Goal: Transaction & Acquisition: Purchase product/service

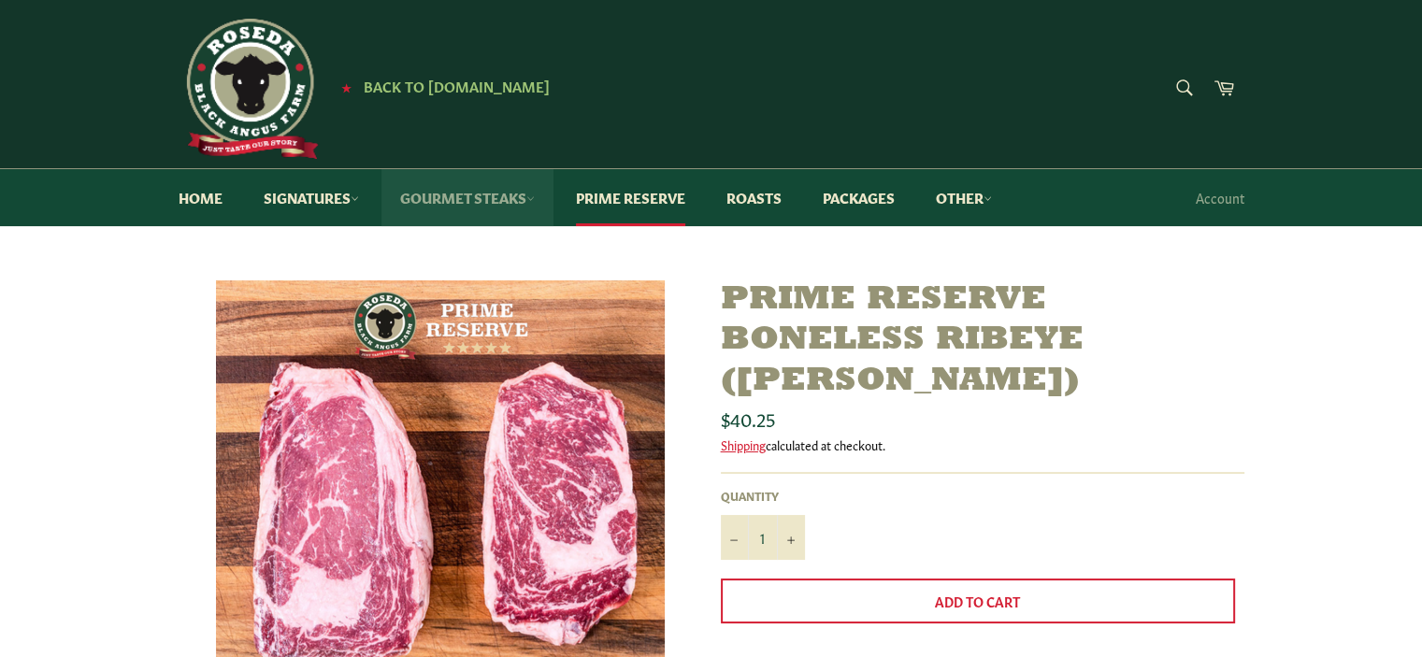
click at [508, 190] on link "Gourmet Steaks" at bounding box center [468, 197] width 172 height 57
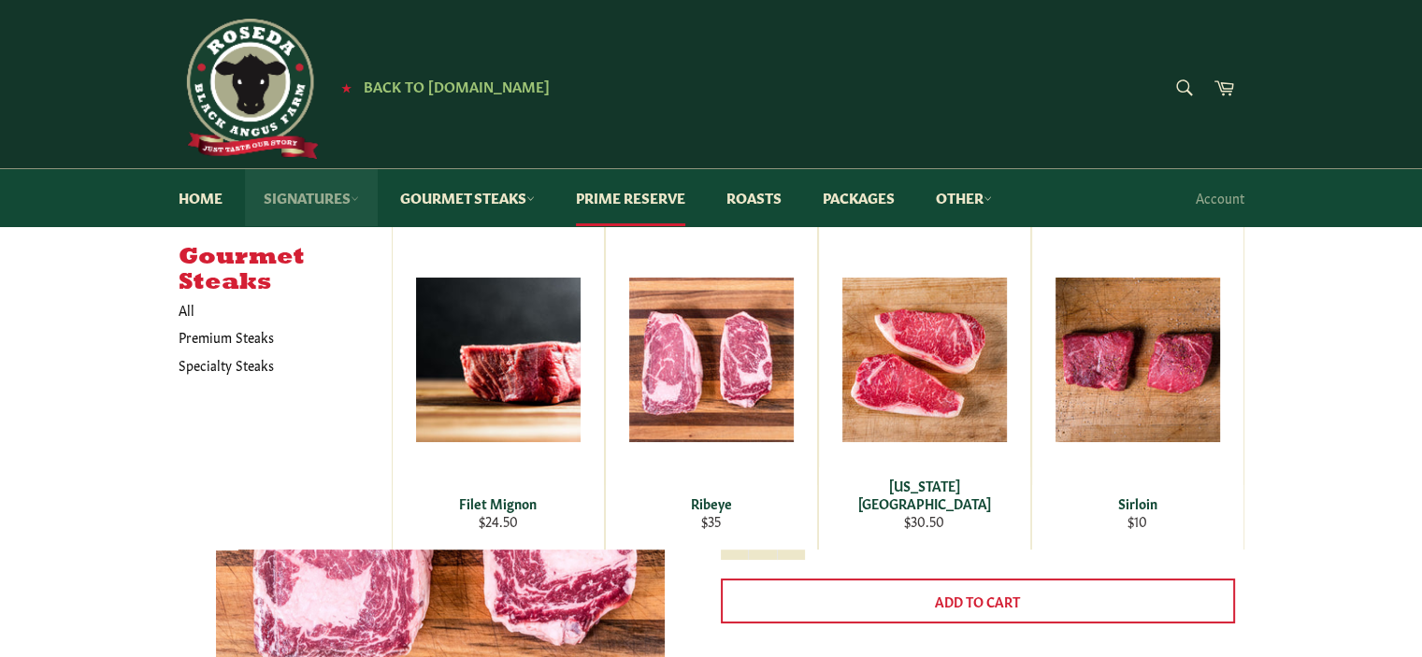
click at [323, 191] on link "Signatures" at bounding box center [311, 197] width 133 height 57
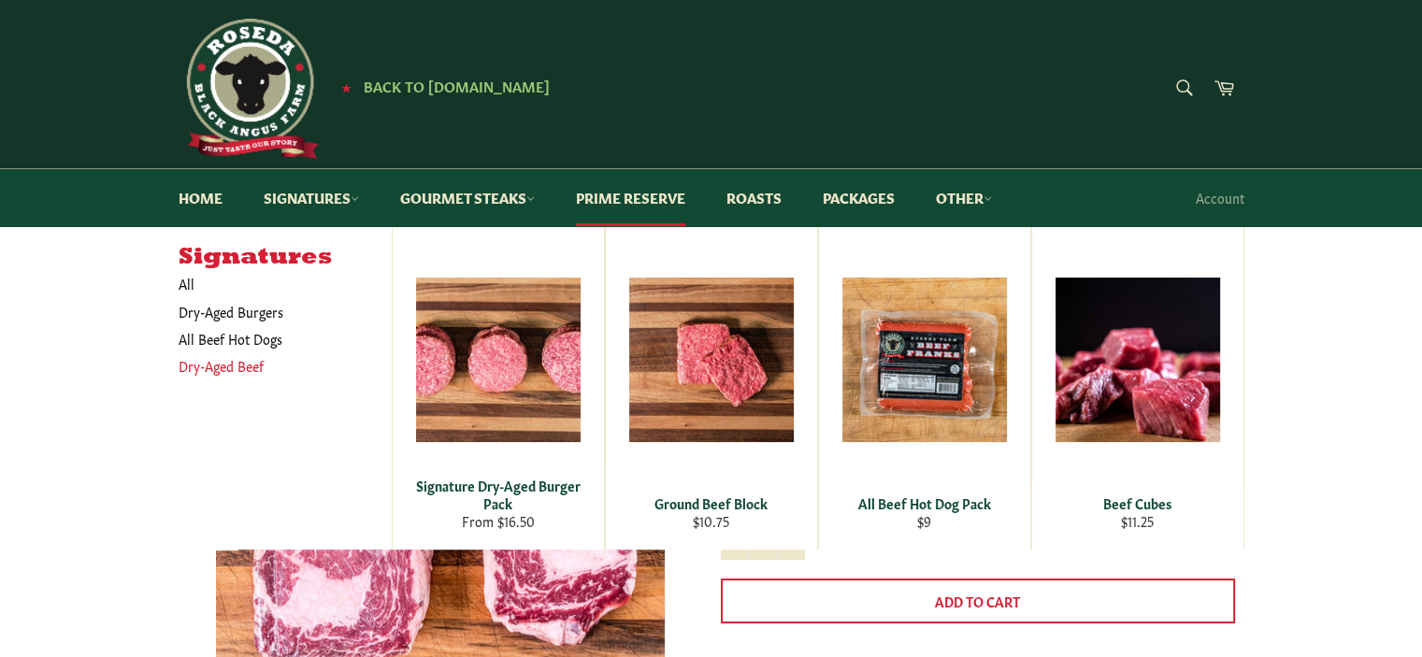
click at [237, 368] on link "Dry-Aged Beef" at bounding box center [271, 366] width 204 height 27
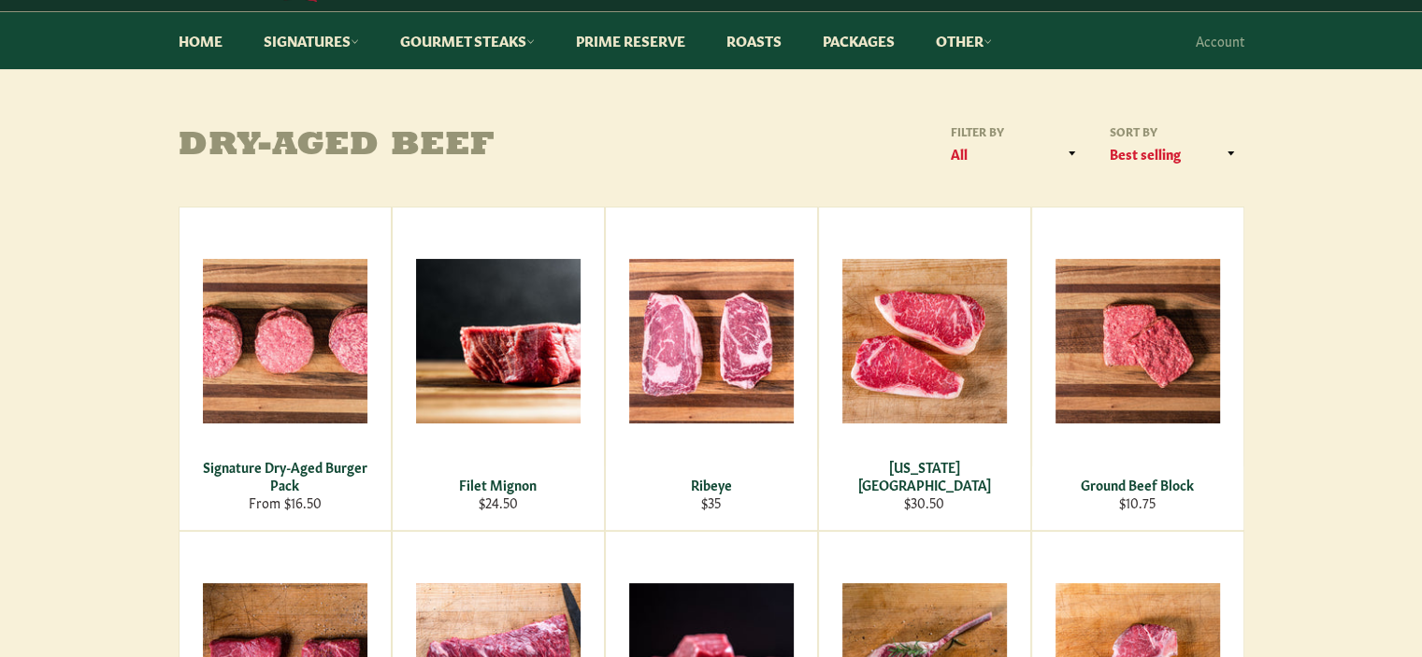
scroll to position [161, 0]
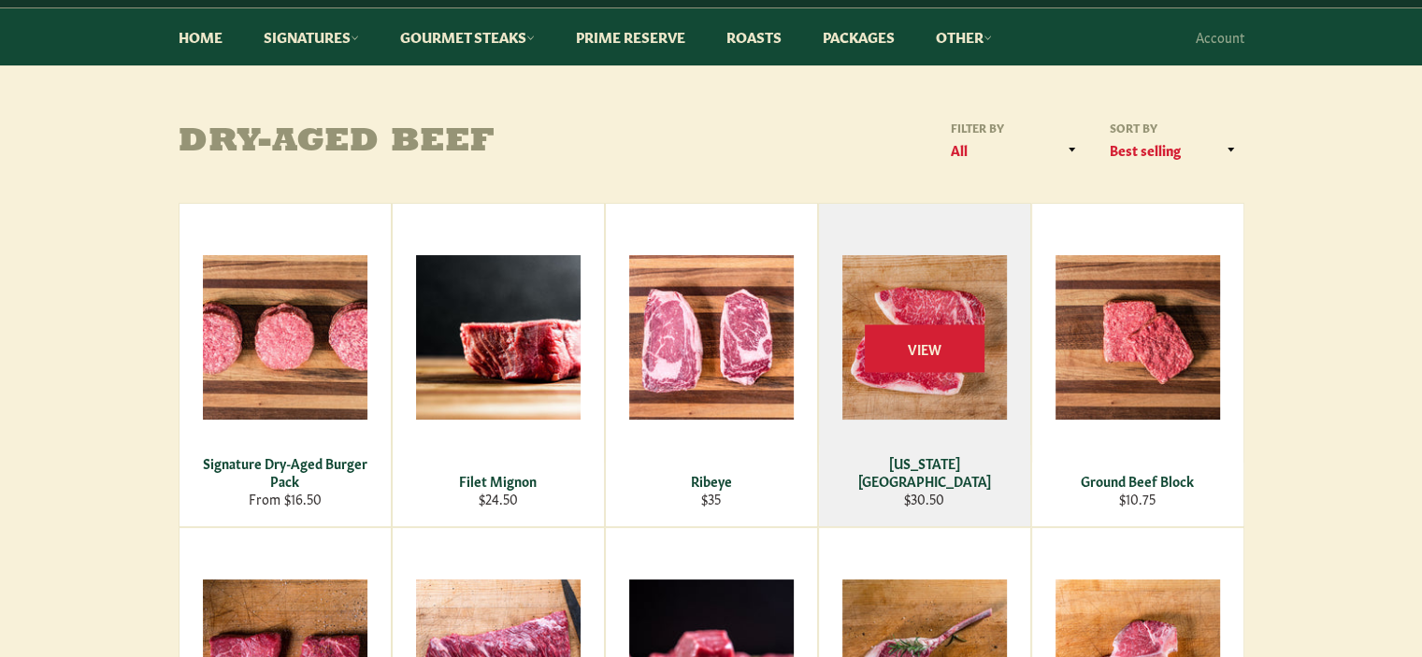
click at [883, 317] on div "View" at bounding box center [924, 365] width 211 height 323
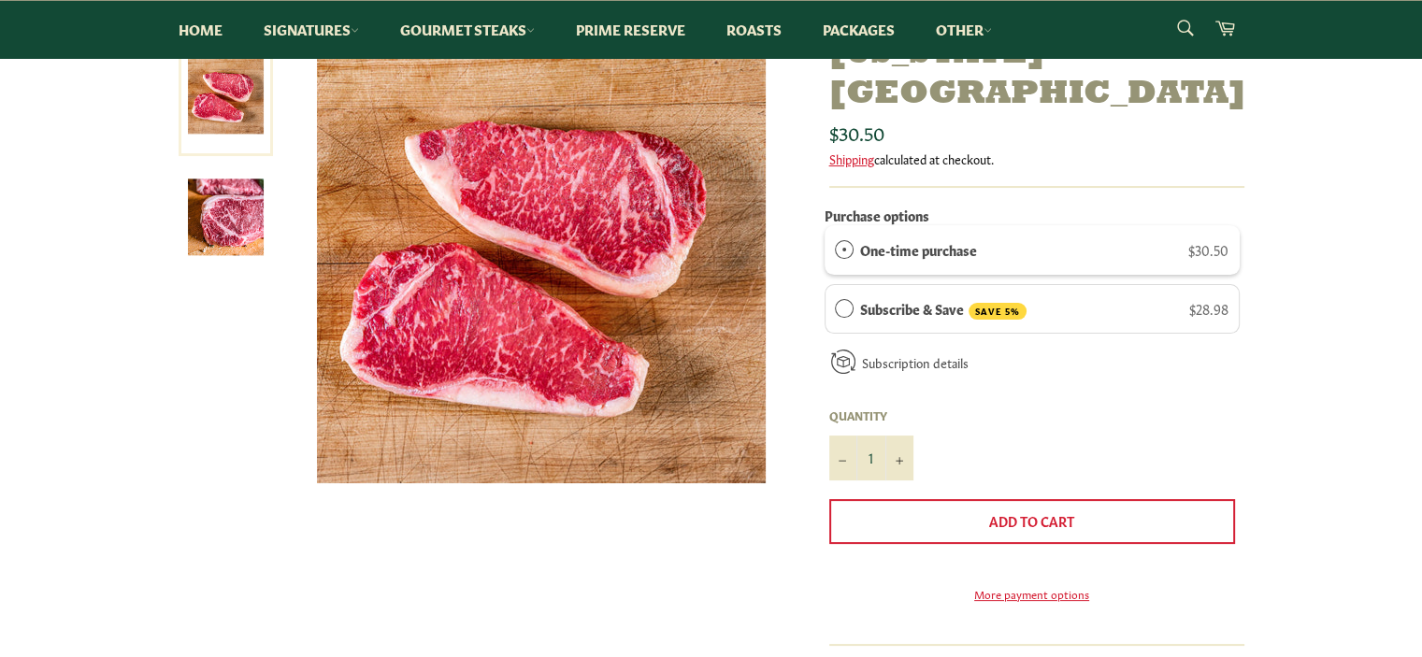
scroll to position [247, 0]
click at [906, 297] on label "Subscribe & Save SAVE 5%" at bounding box center [943, 308] width 166 height 22
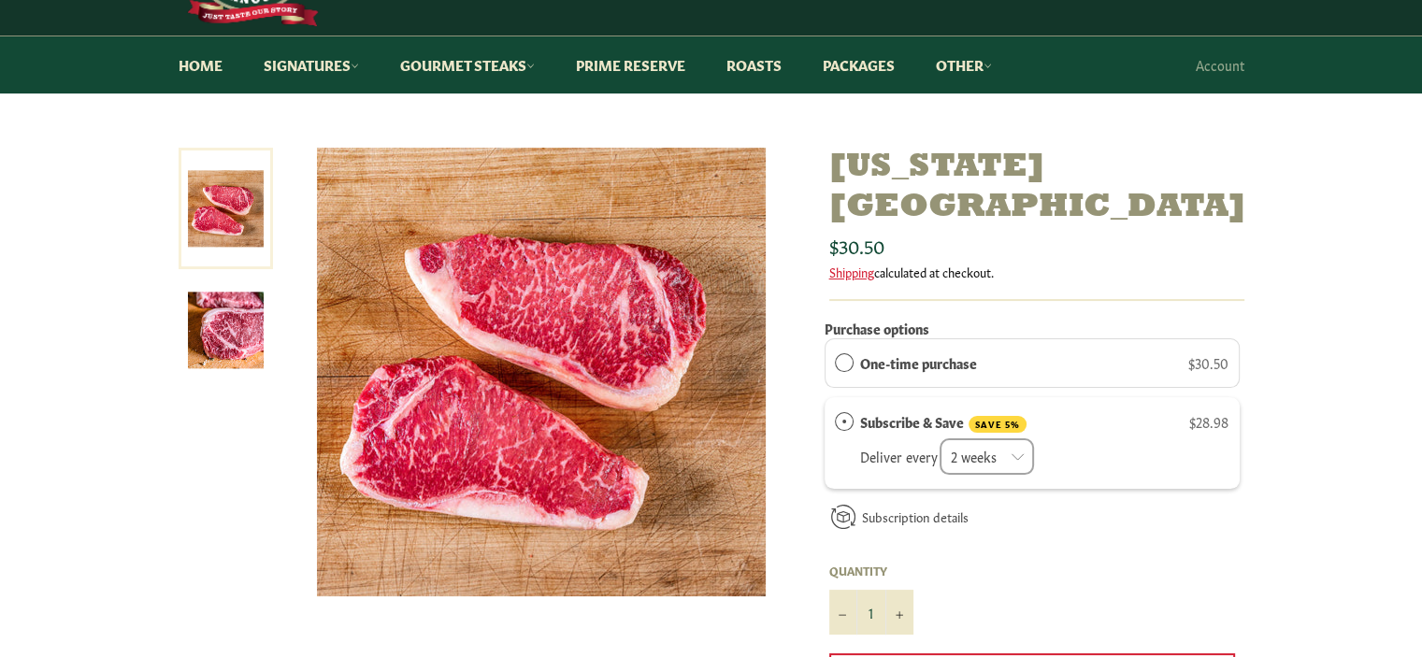
scroll to position [123, 0]
